Goal: Check status: Check status

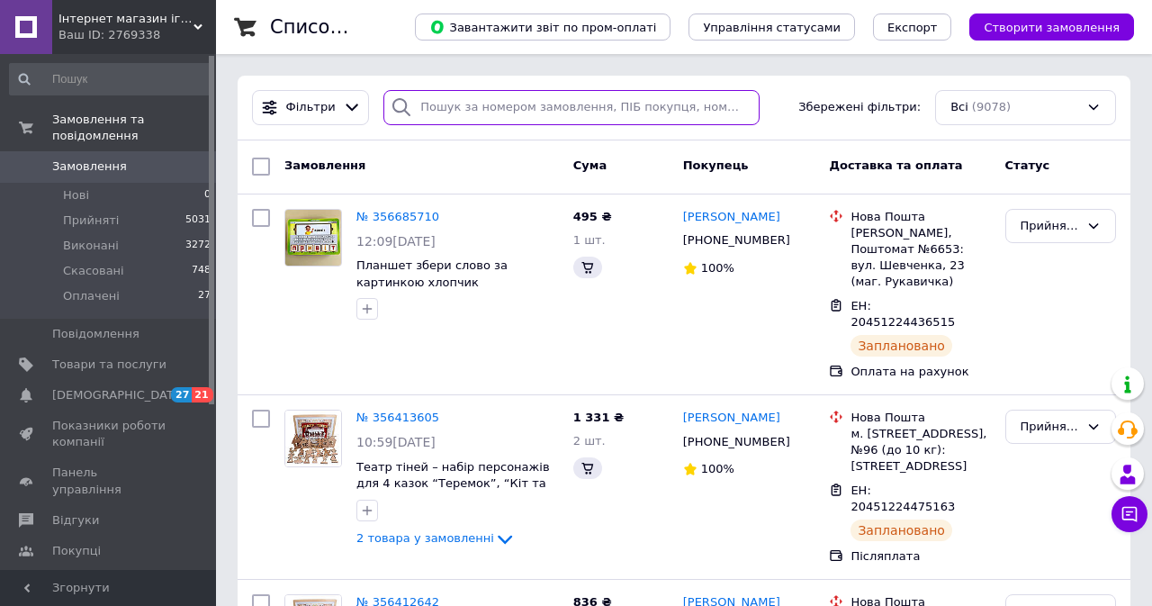
click at [511, 107] on input "search" at bounding box center [571, 107] width 376 height 35
click at [511, 106] on input "search" at bounding box center [571, 107] width 376 height 35
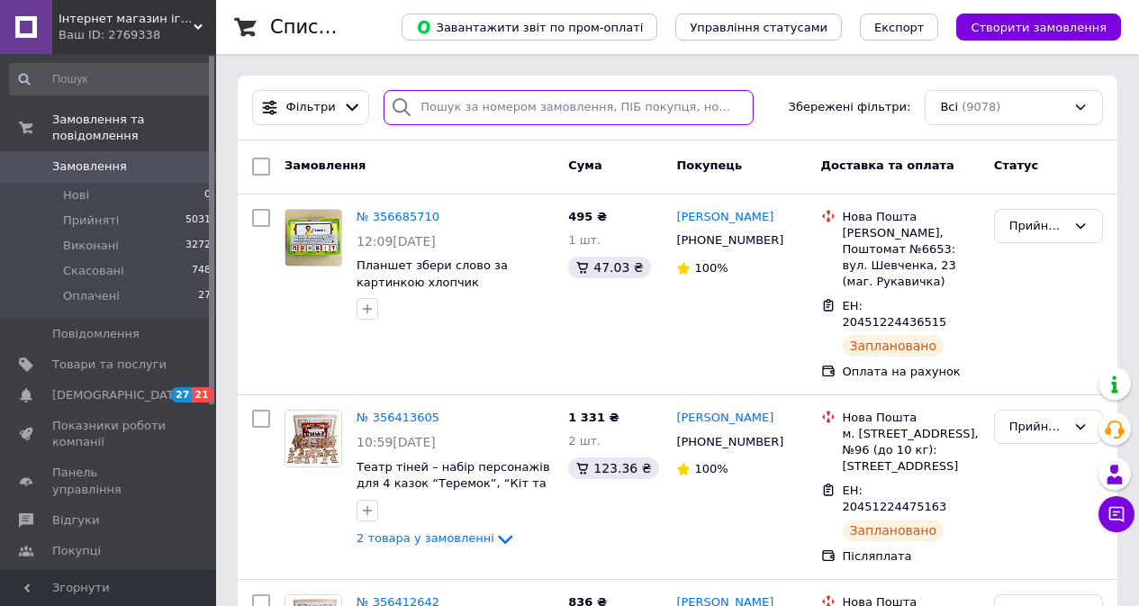
paste input "356413605"
type input "356413605"
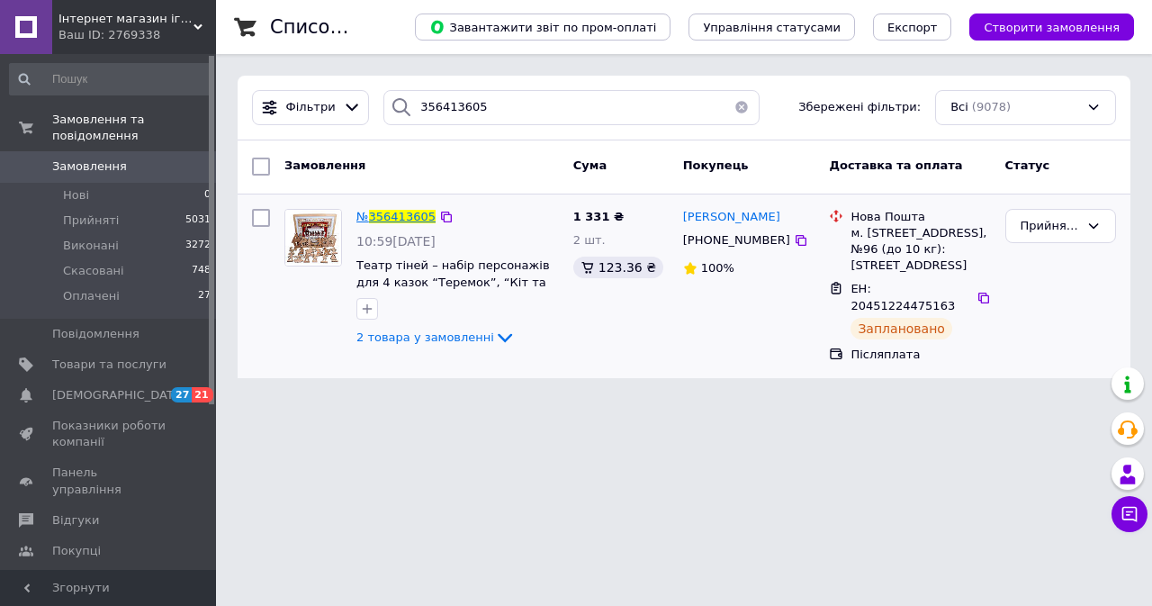
click at [401, 210] on span "356413605" at bounding box center [402, 217] width 67 height 14
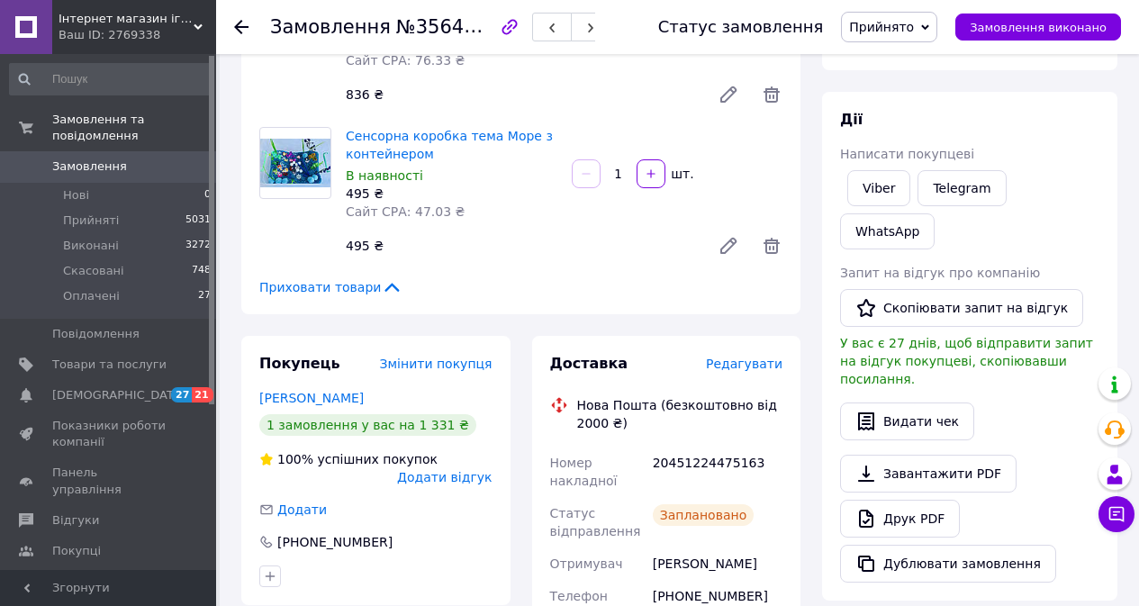
scroll to position [270, 0]
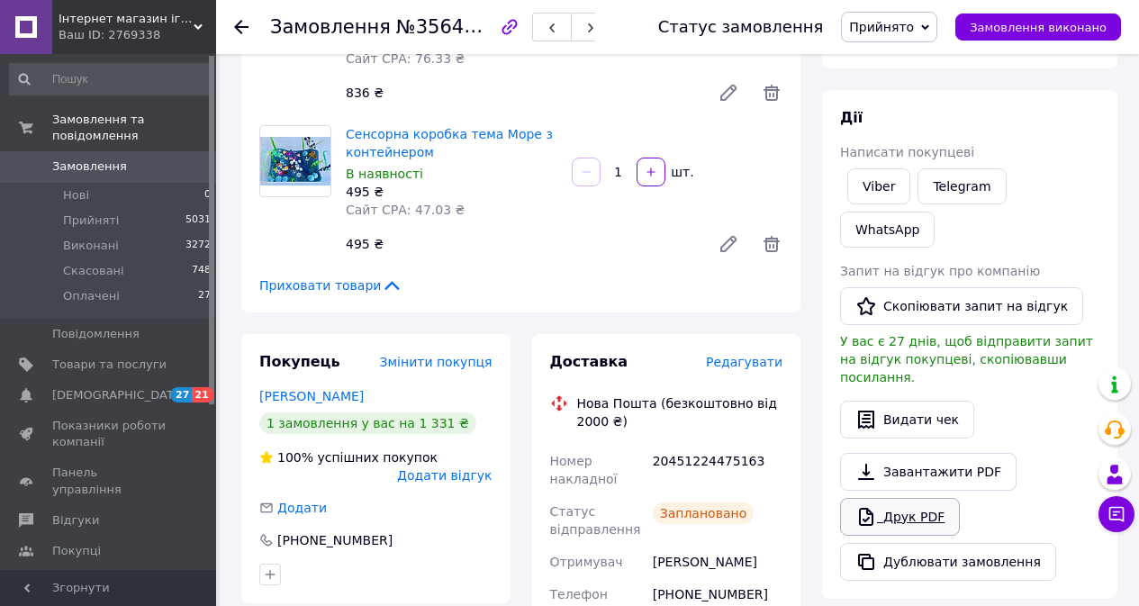
click at [918, 498] on link "Друк PDF" at bounding box center [900, 517] width 120 height 38
click at [162, 158] on span "Замовлення" at bounding box center [109, 166] width 114 height 16
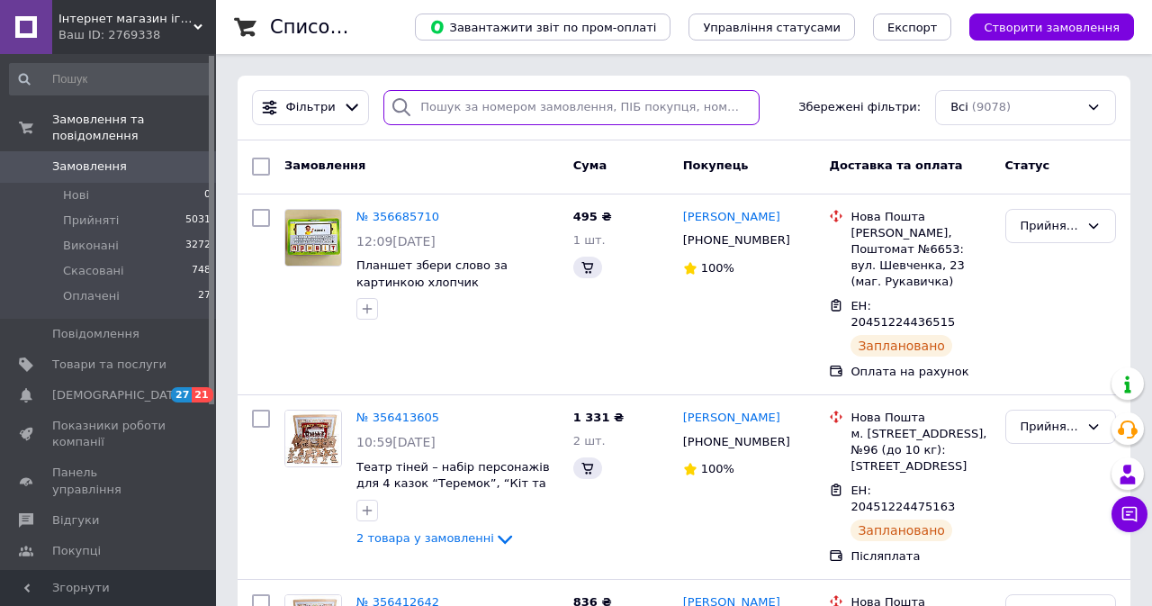
click at [555, 111] on input "search" at bounding box center [571, 107] width 376 height 35
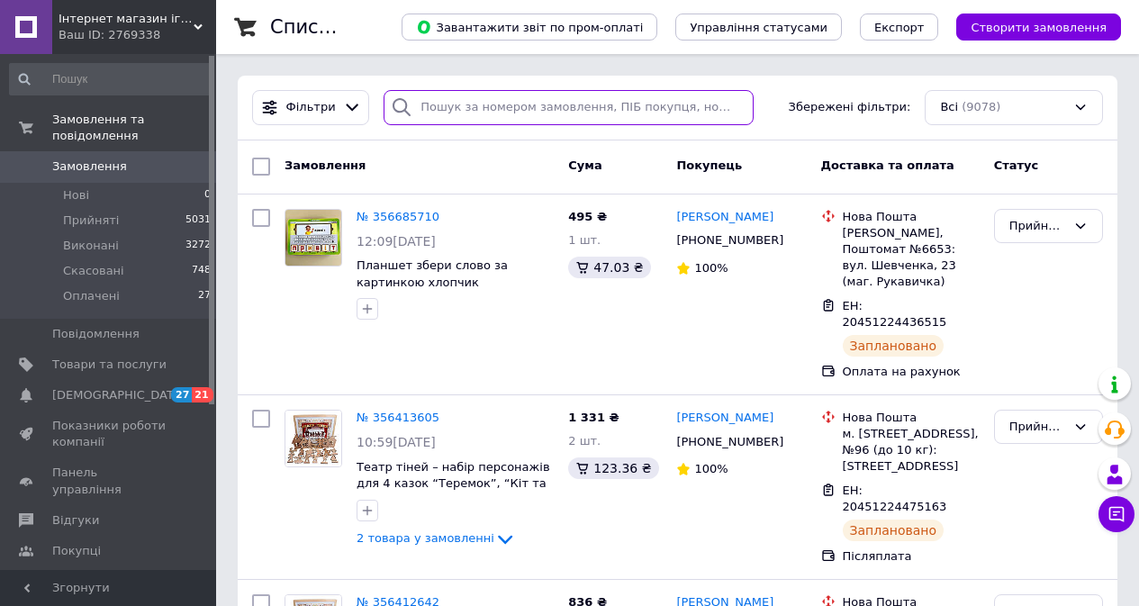
paste input "356685710"
type input "356685710"
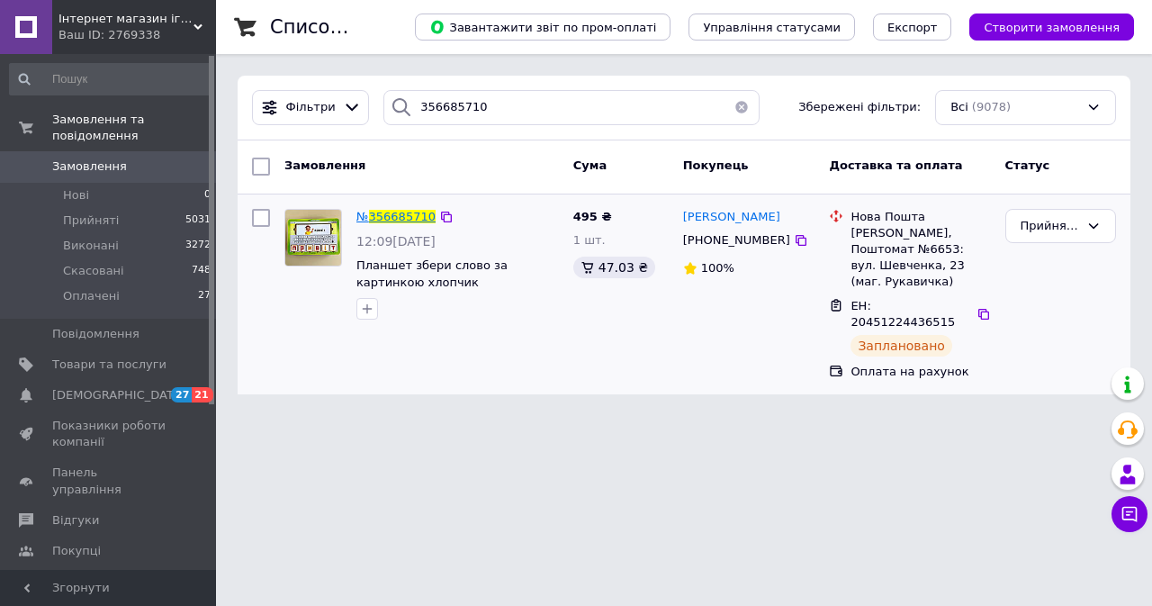
click at [381, 220] on span "356685710" at bounding box center [402, 217] width 67 height 14
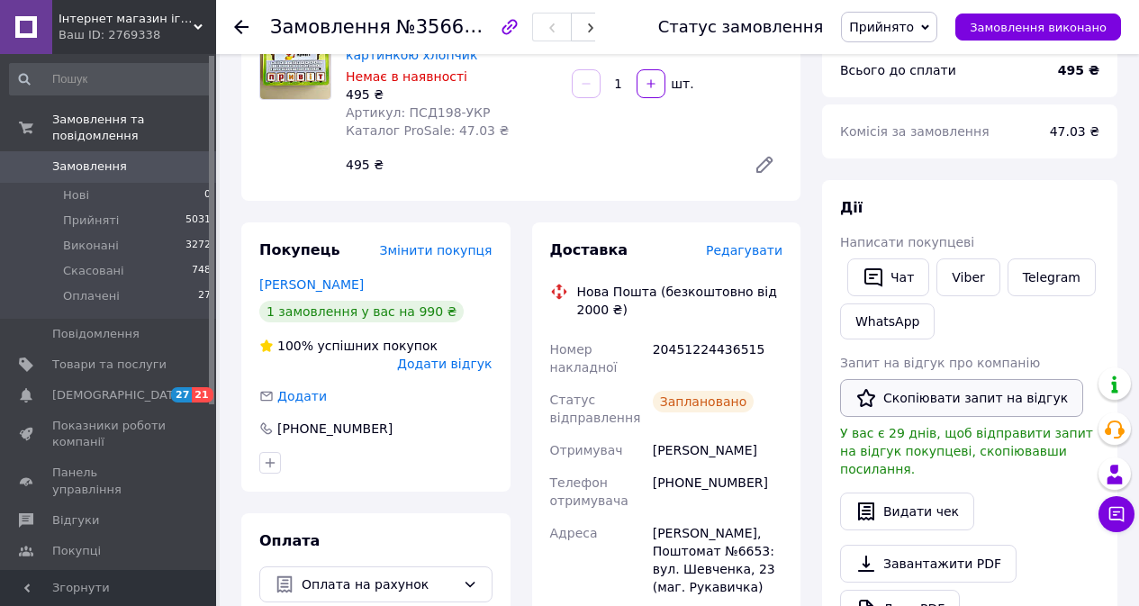
scroll to position [270, 0]
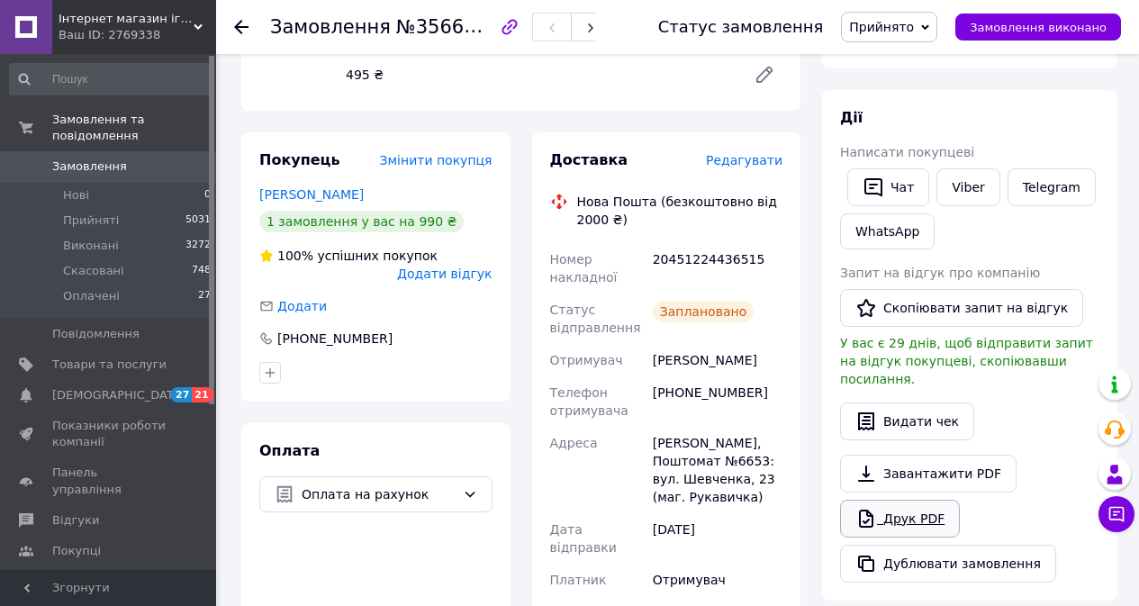
click at [923, 500] on link "Друк PDF" at bounding box center [900, 519] width 120 height 38
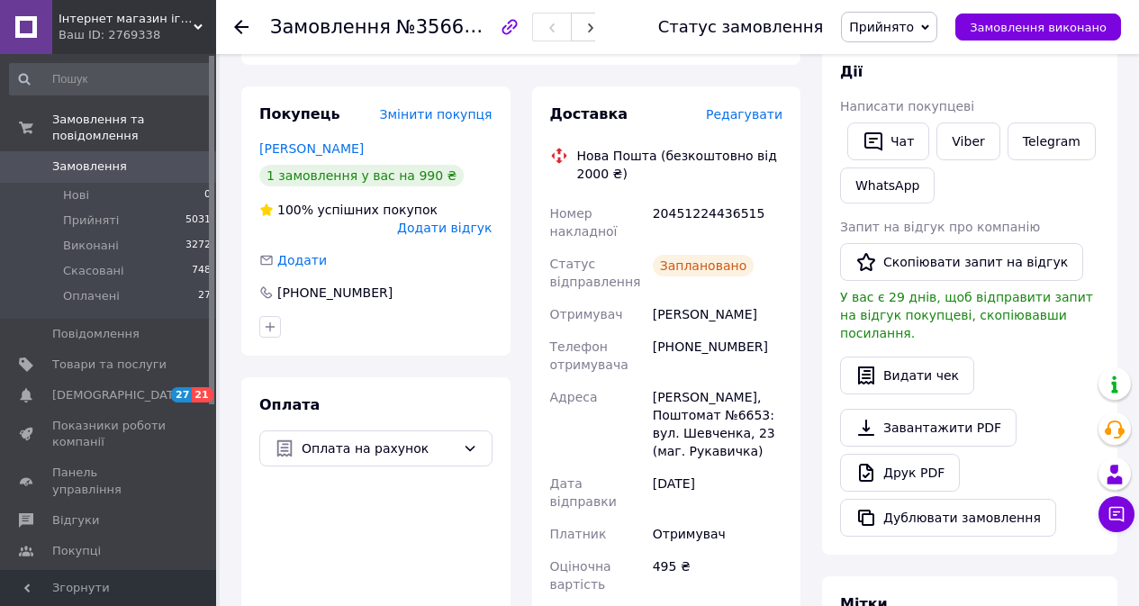
scroll to position [360, 0]
